Goal: Check status: Check status

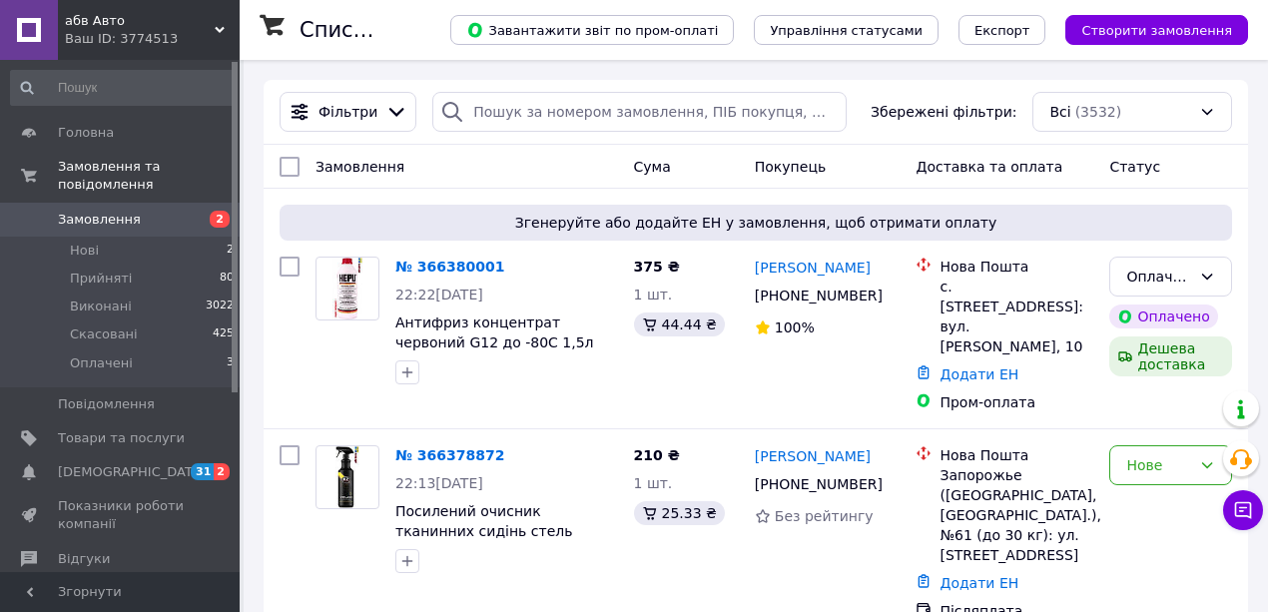
click at [100, 16] on span "абв Авто" at bounding box center [140, 21] width 150 height 18
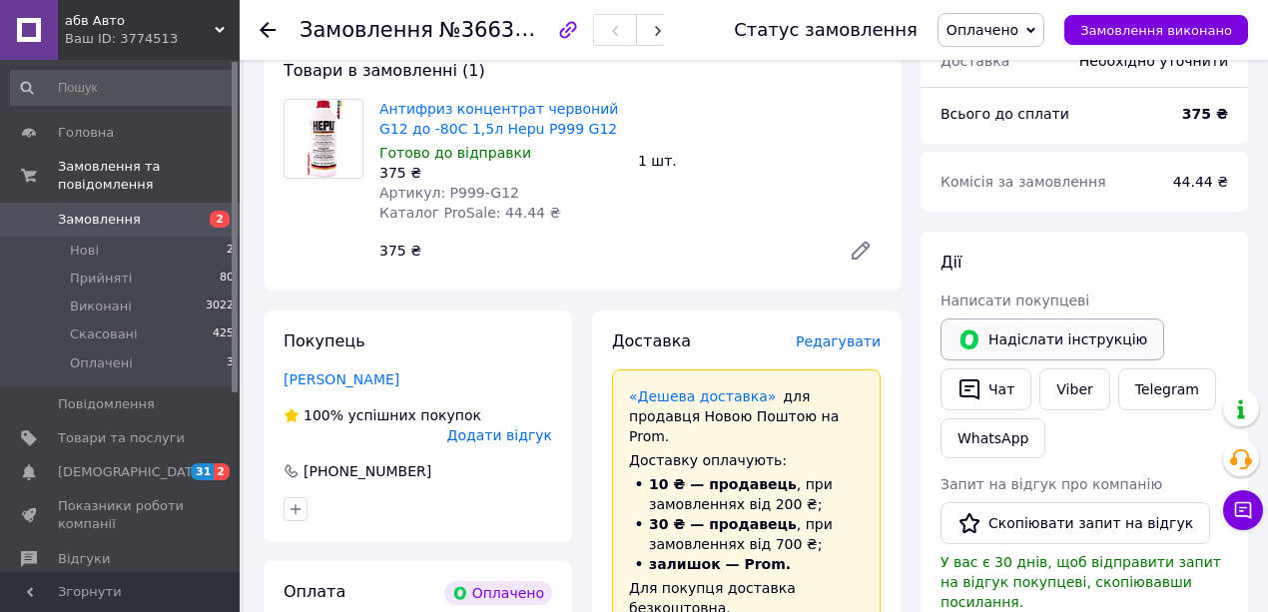
scroll to position [66, 0]
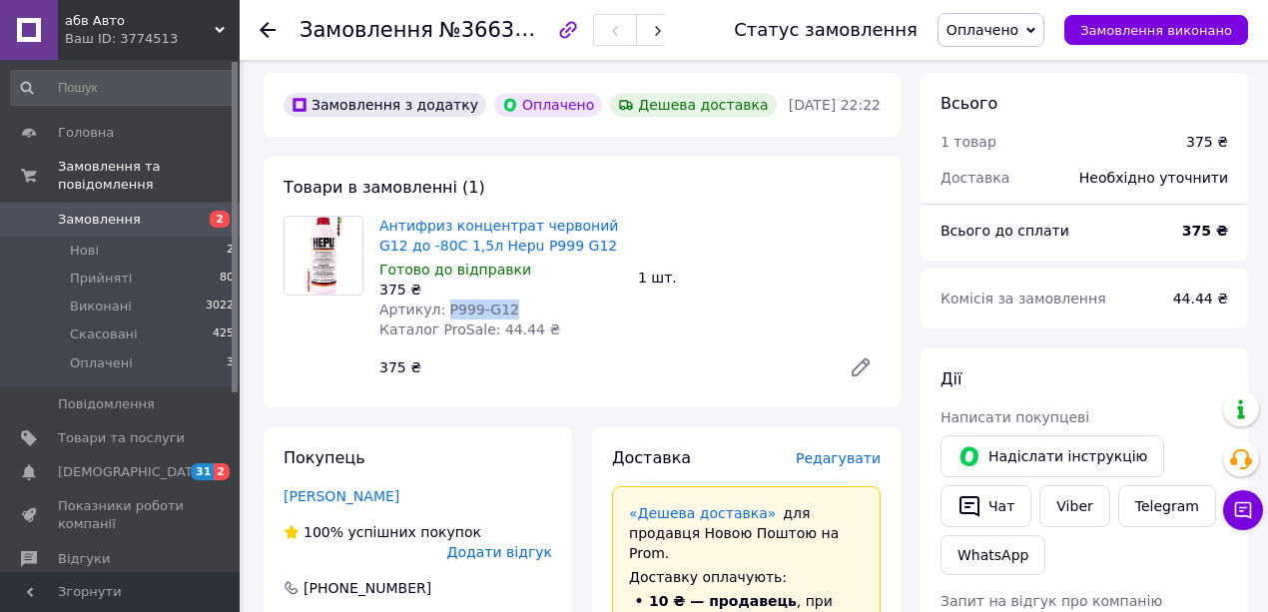
drag, startPoint x: 442, startPoint y: 318, endPoint x: 503, endPoint y: 319, distance: 60.9
click at [503, 318] on span "Артикул: P999-G12" at bounding box center [449, 310] width 140 height 16
copy span "P999-G12"
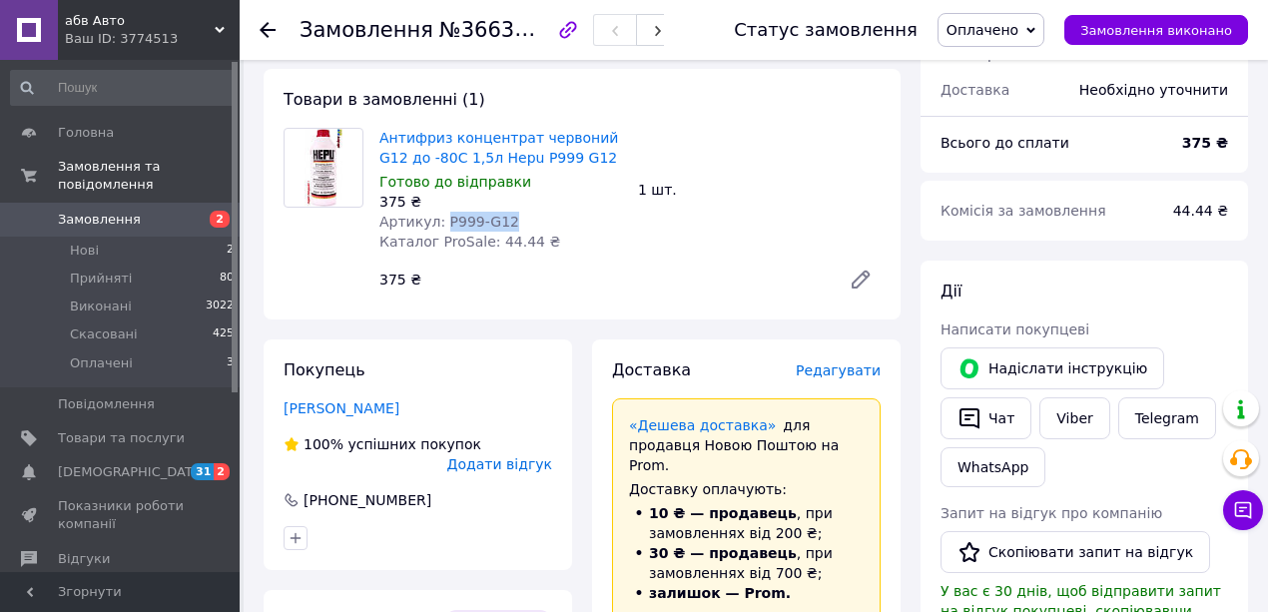
scroll to position [0, 0]
